Goal: Information Seeking & Learning: Learn about a topic

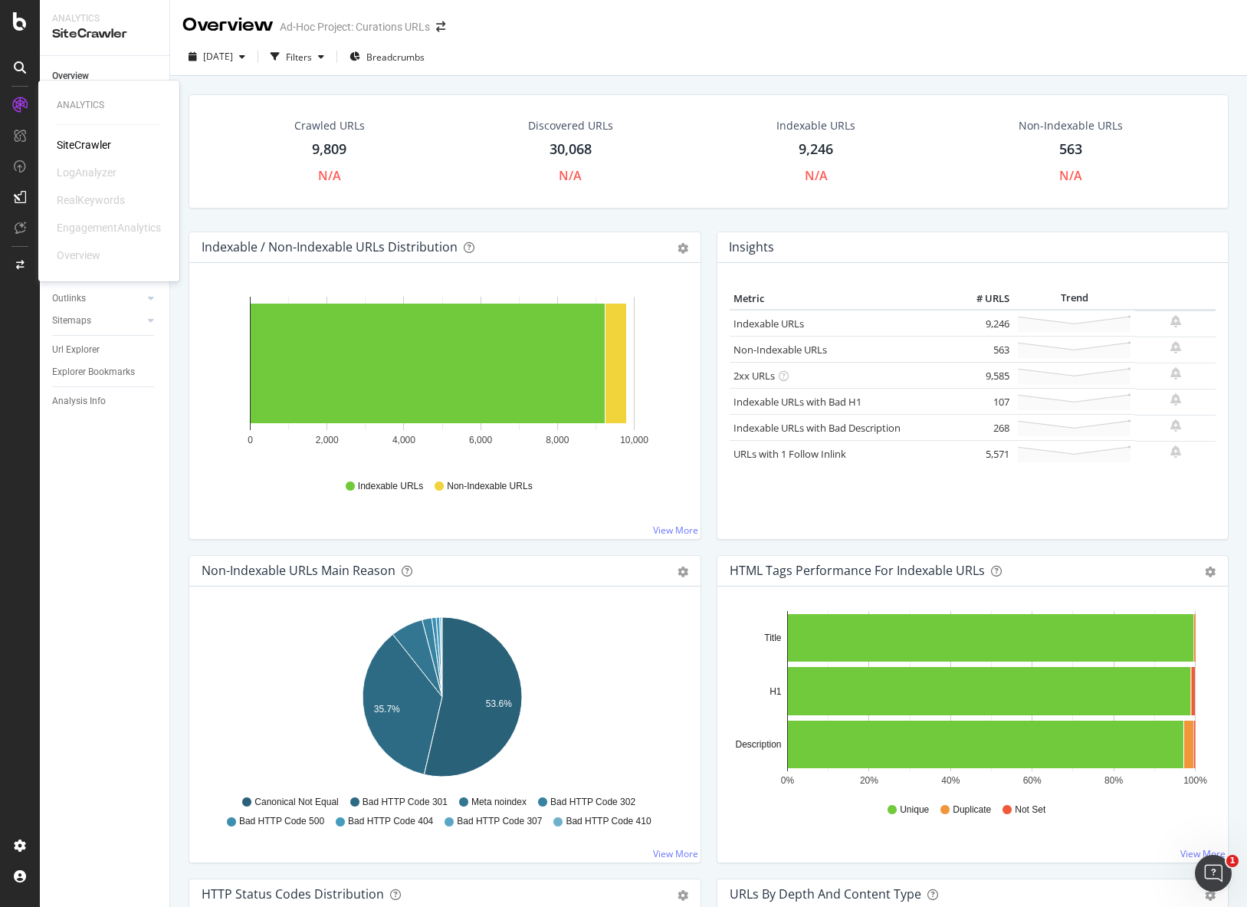
click at [25, 114] on div at bounding box center [20, 105] width 25 height 25
click at [18, 25] on icon at bounding box center [20, 21] width 14 height 18
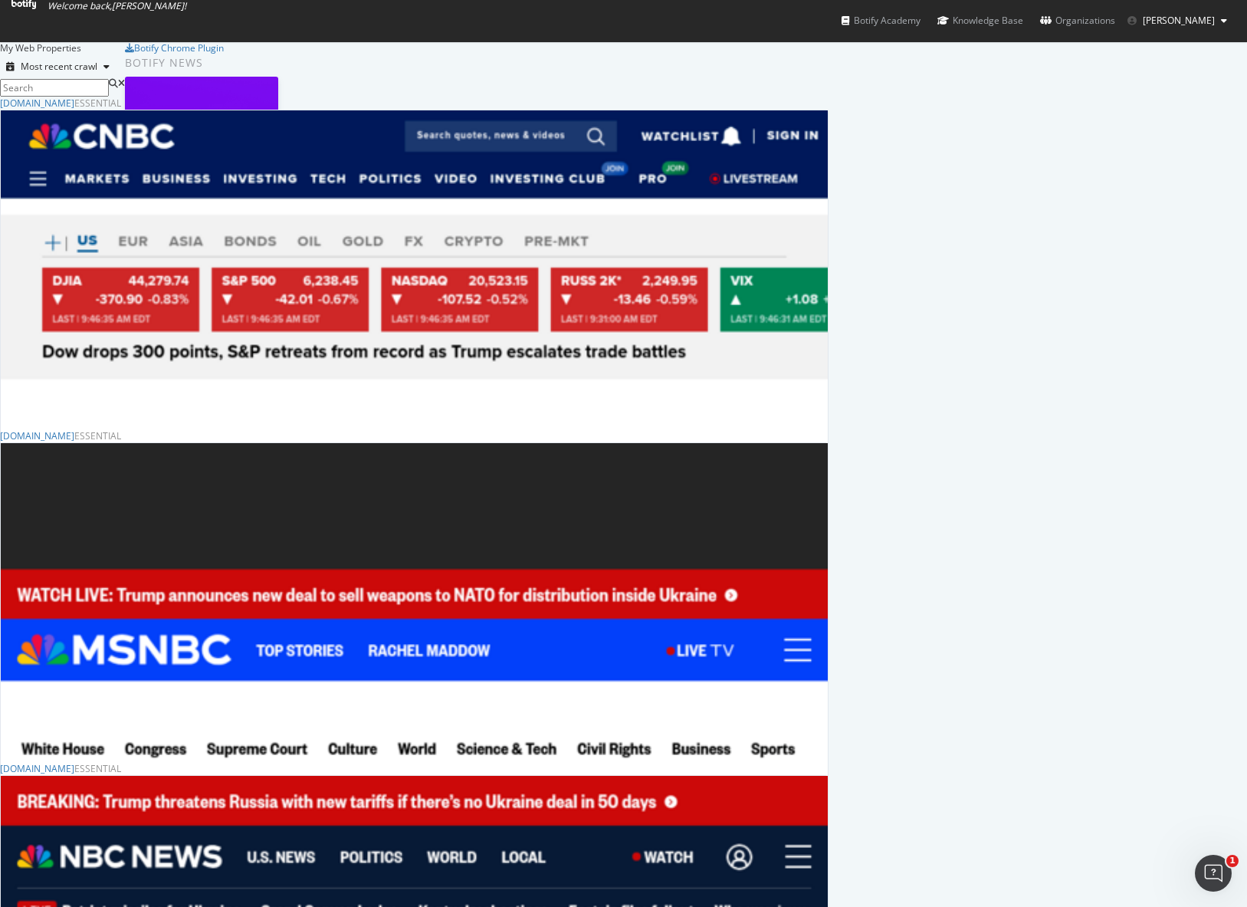
scroll to position [895, 1224]
click at [99, 788] on div "Overview" at bounding box center [75, 795] width 48 height 15
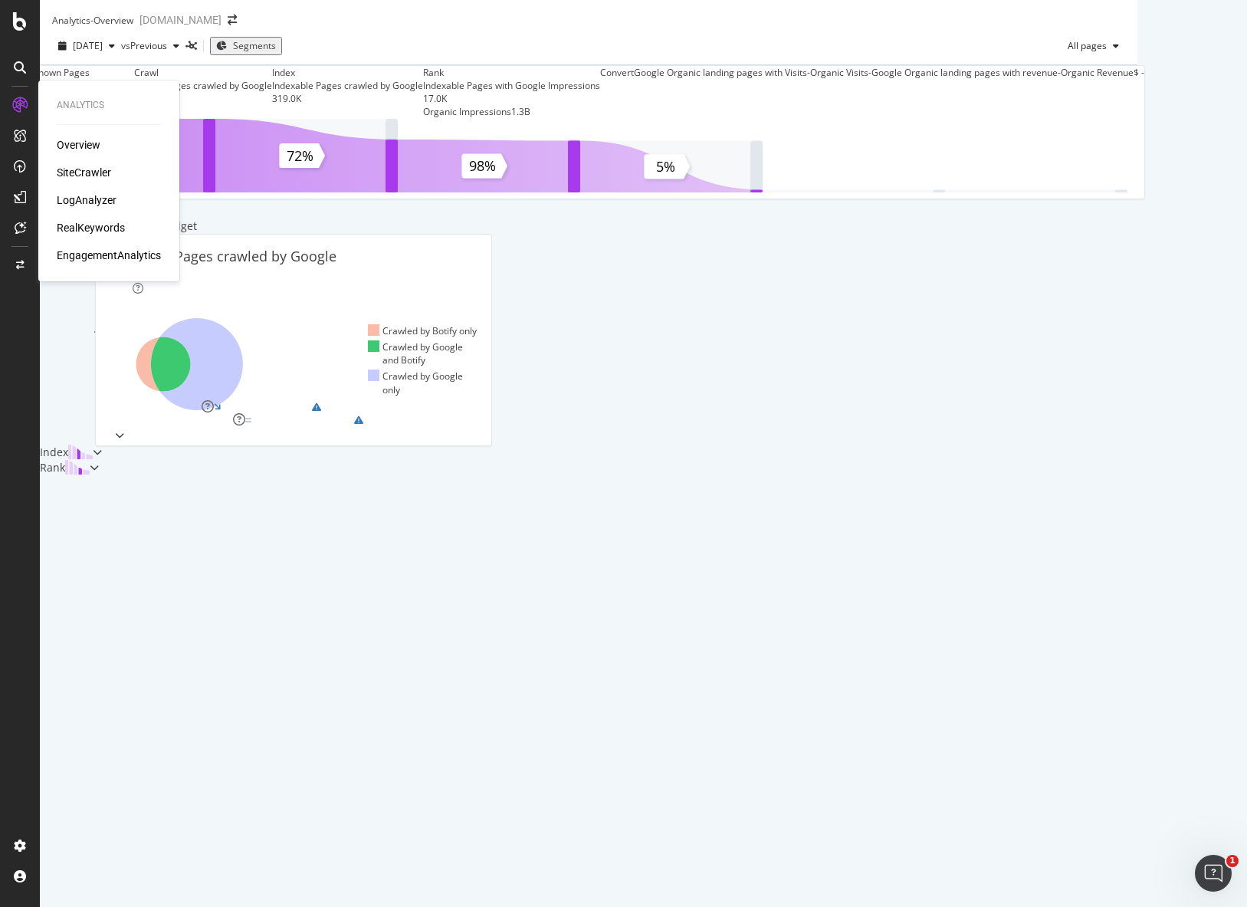
click at [85, 199] on div "LogAnalyzer" at bounding box center [87, 199] width 60 height 15
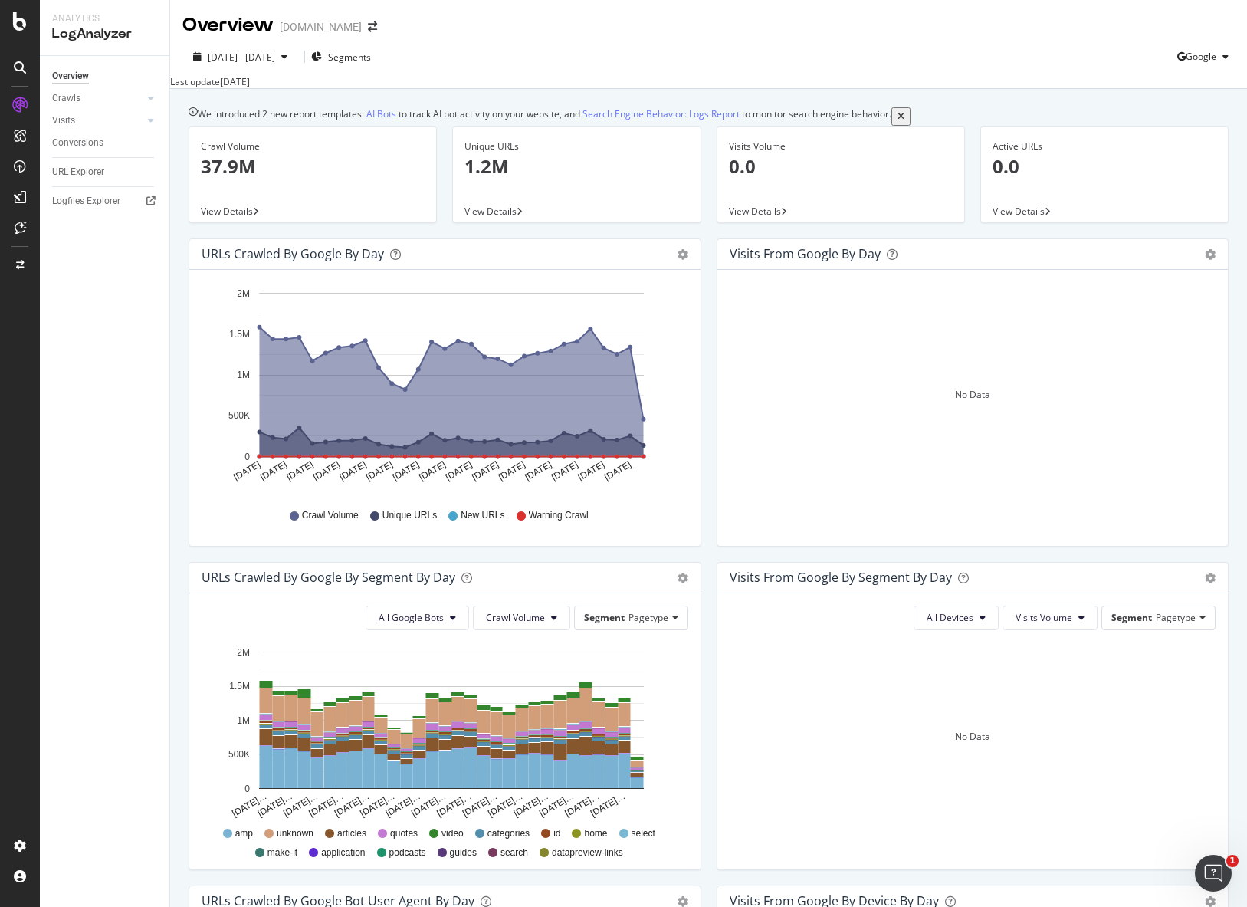
click at [89, 264] on div "Overview Crawls Daily Distribution Segments Distribution HTTP Codes Resources V…" at bounding box center [105, 481] width 130 height 851
click at [152, 103] on icon at bounding box center [151, 98] width 6 height 9
click at [149, 227] on icon at bounding box center [151, 225] width 6 height 9
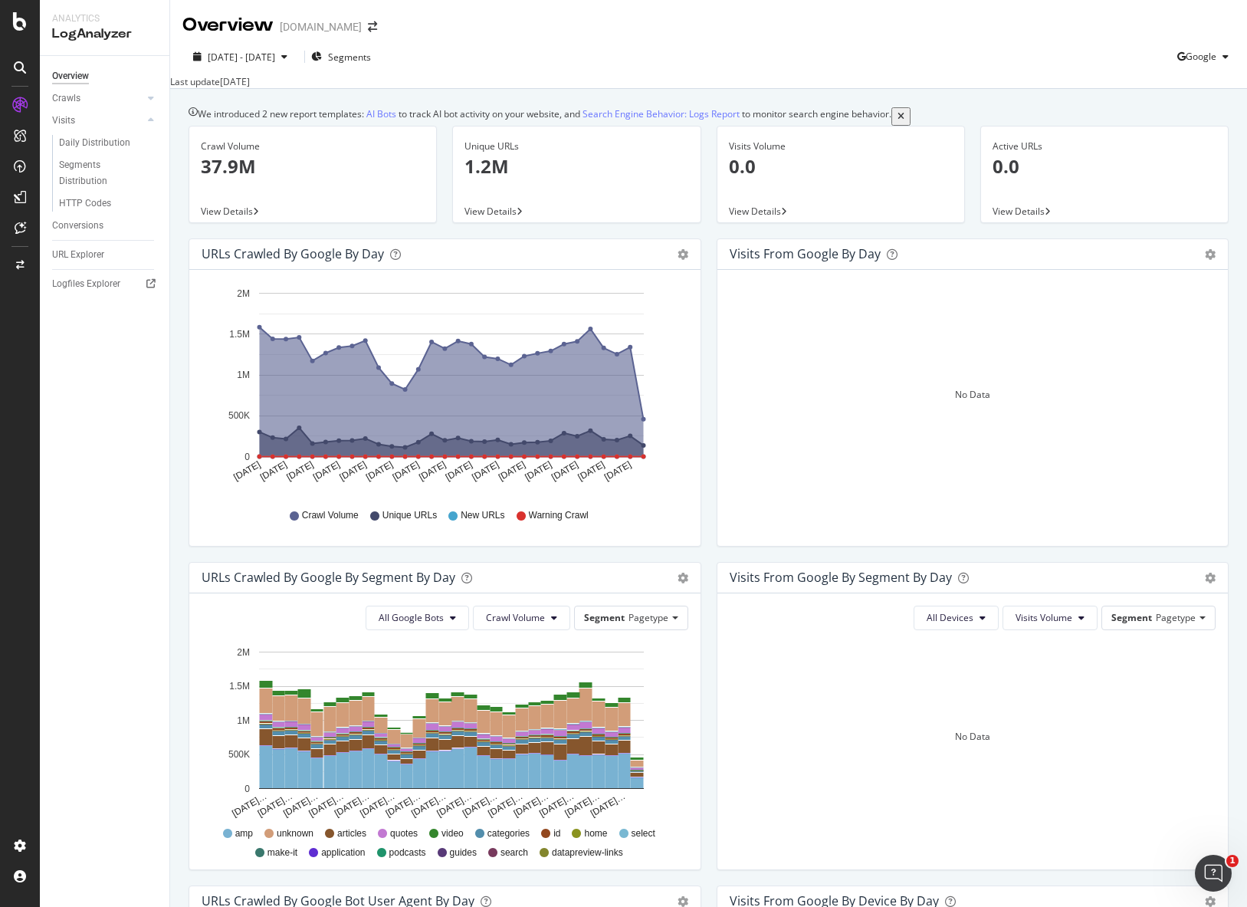
click at [106, 351] on div "Overview Crawls Daily Distribution Segments Distribution HTTP Codes Resources V…" at bounding box center [105, 481] width 130 height 851
click at [80, 136] on div "Daily Distribution" at bounding box center [94, 143] width 71 height 16
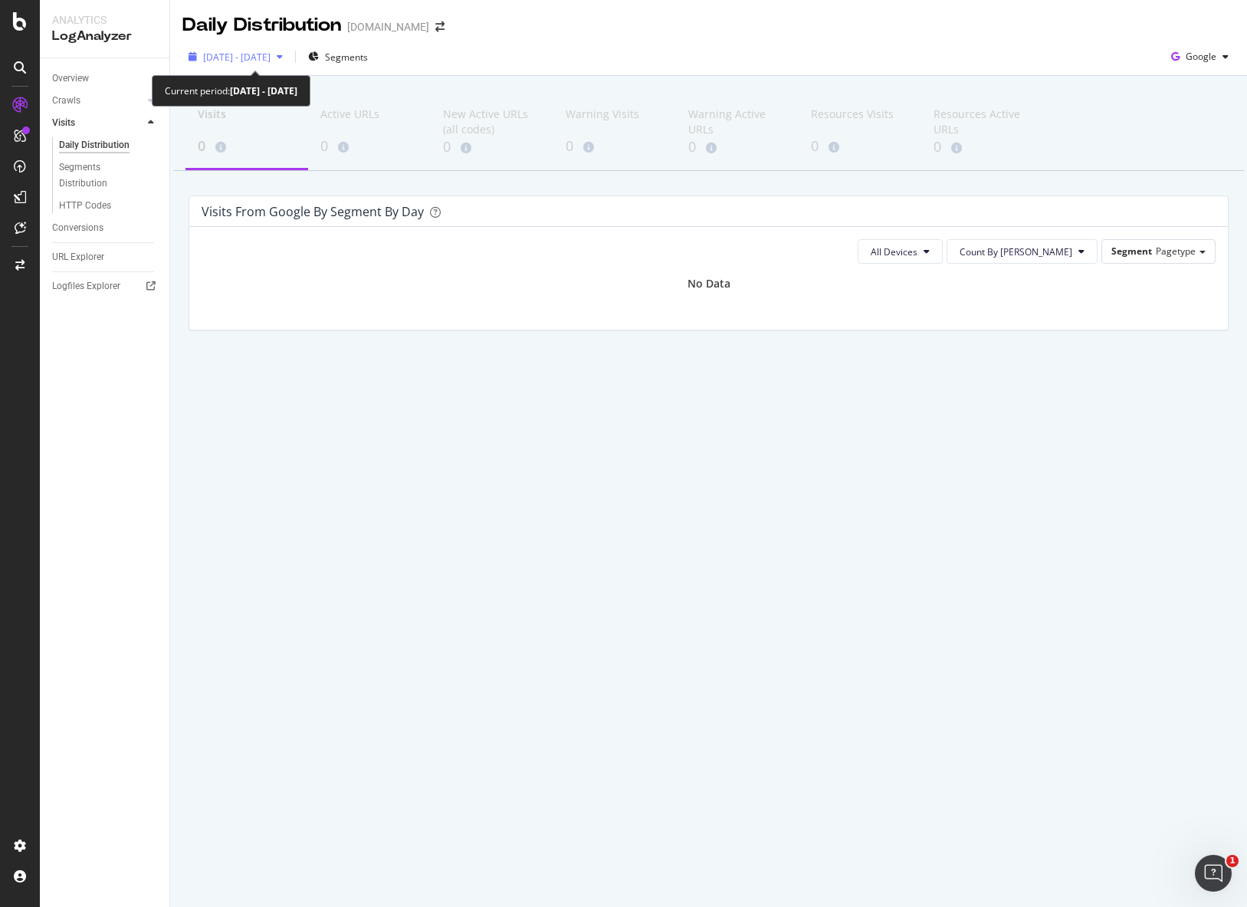
click at [271, 56] on span "[DATE] - [DATE]" at bounding box center [236, 57] width 67 height 13
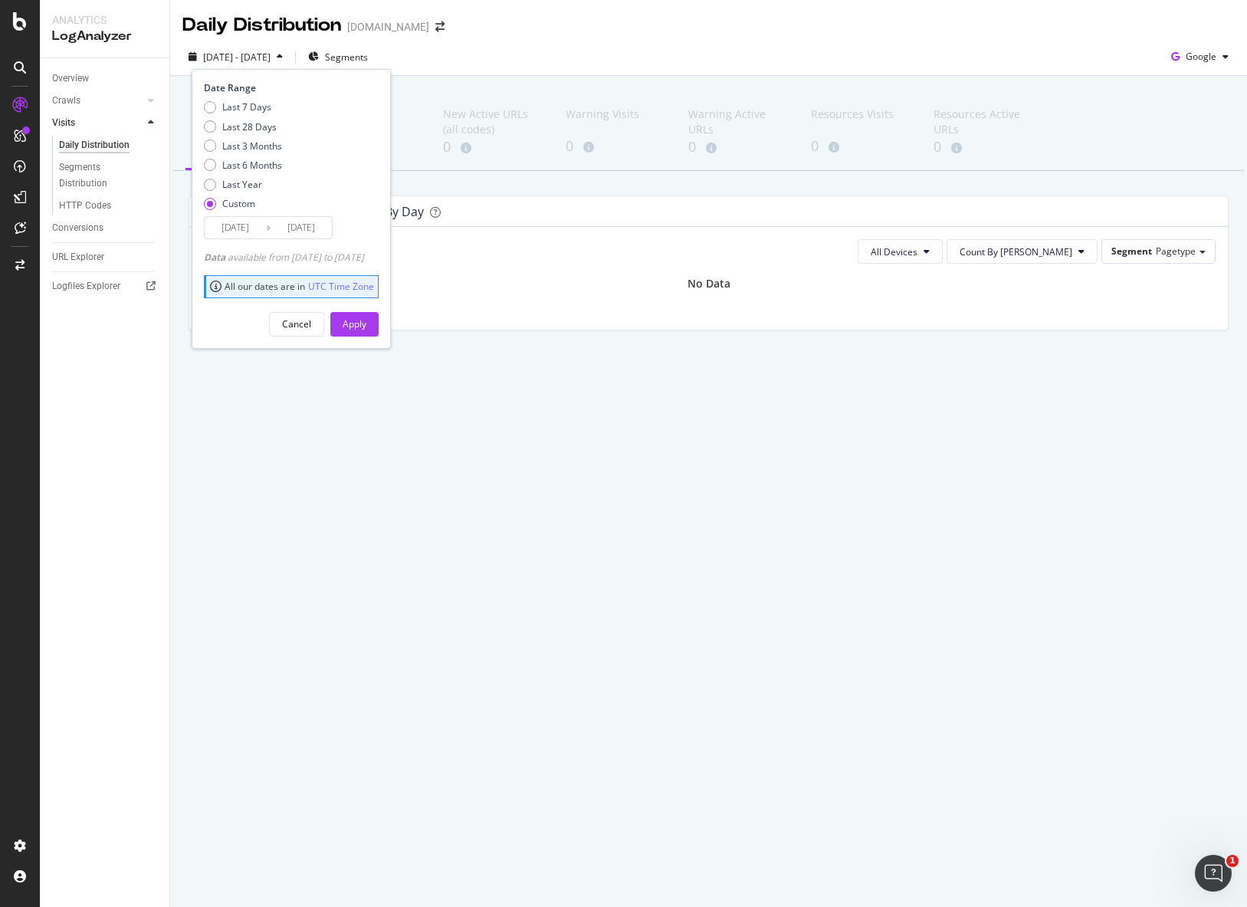
click at [659, 521] on div "Daily Distribution [DOMAIN_NAME] [DATE] - [DATE] Segments Date Range Last 7 Day…" at bounding box center [708, 453] width 1077 height 907
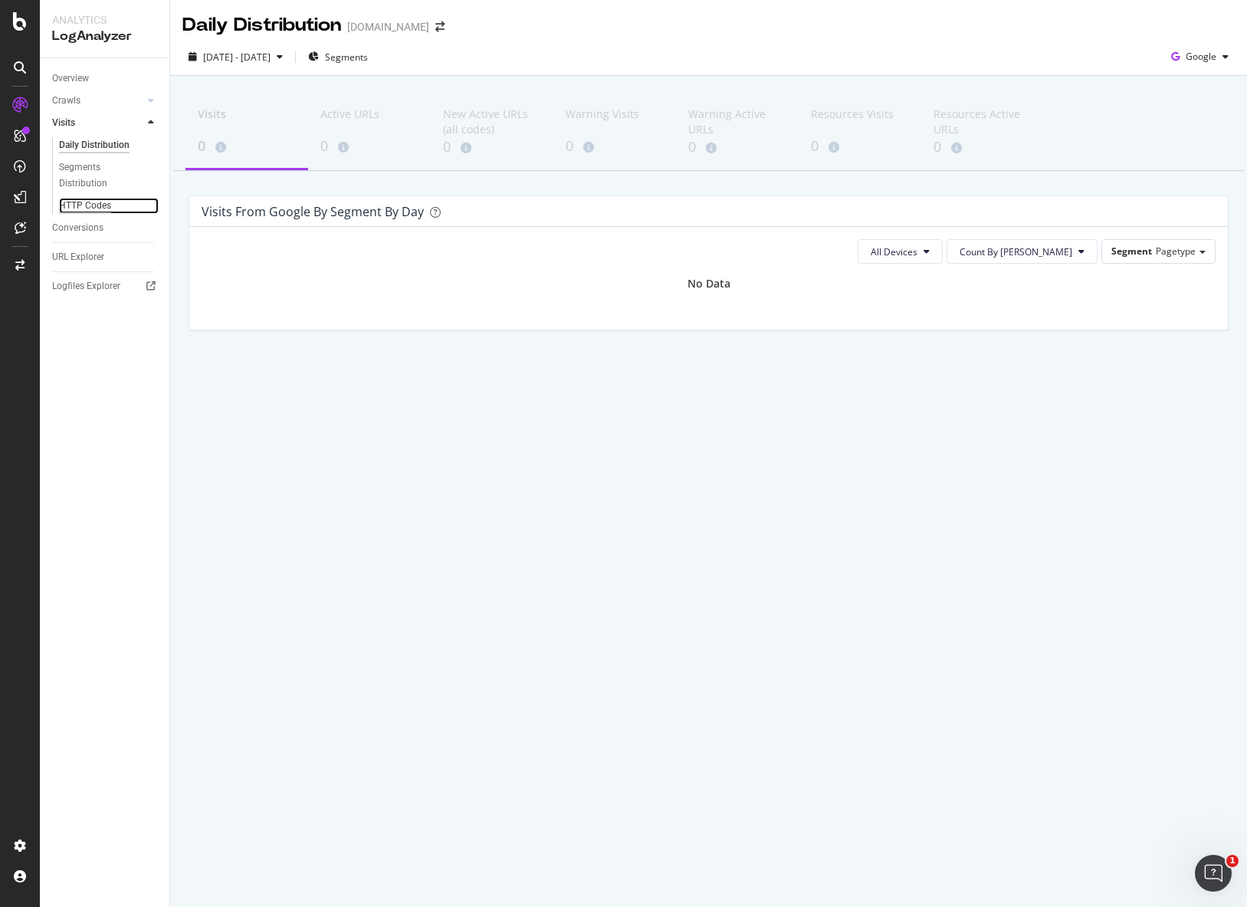
click at [91, 205] on div "HTTP Codes" at bounding box center [85, 206] width 52 height 16
